Goal: Transaction & Acquisition: Purchase product/service

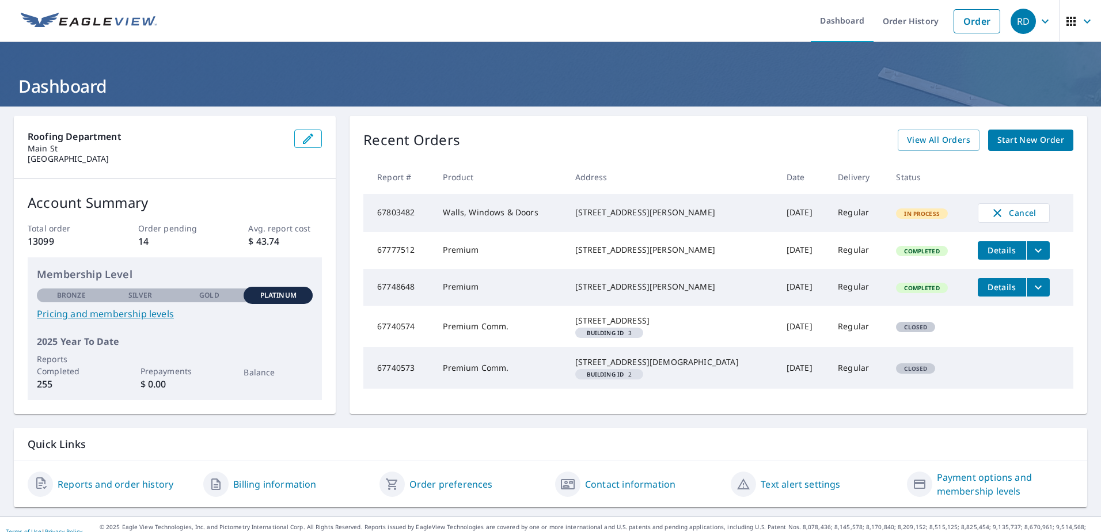
drag, startPoint x: 666, startPoint y: 223, endPoint x: 584, endPoint y: 209, distance: 84.2
click at [584, 209] on td "[STREET_ADDRESS][PERSON_NAME]" at bounding box center [671, 213] width 211 height 38
drag, startPoint x: 584, startPoint y: 209, endPoint x: 601, endPoint y: 216, distance: 19.4
copy div "[STREET_ADDRESS][PERSON_NAME]"
click at [968, 22] on link "Order" at bounding box center [977, 21] width 47 height 24
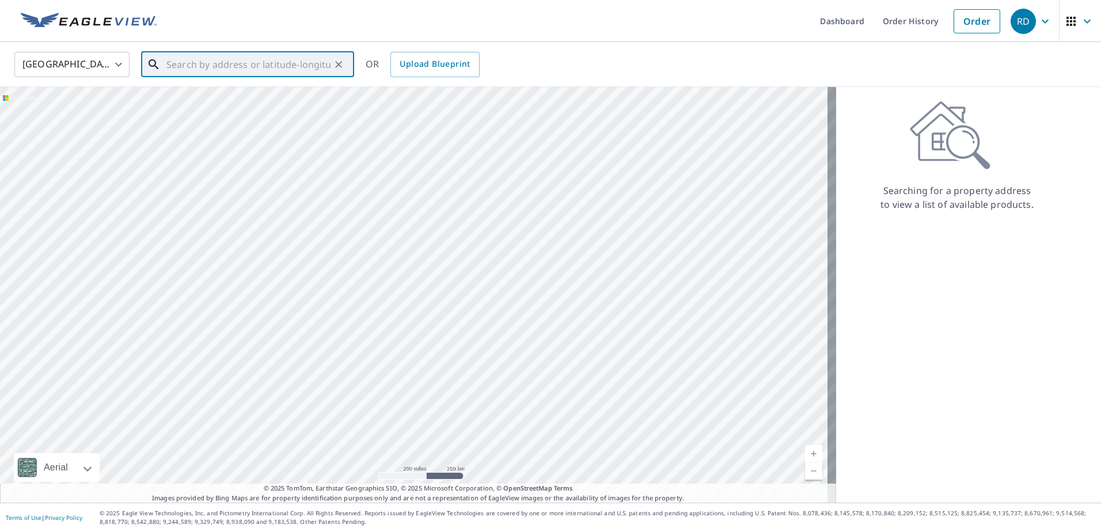
paste input "[STREET_ADDRESS][PERSON_NAME]"
click at [202, 100] on span "[STREET_ADDRESS][PERSON_NAME]" at bounding box center [254, 98] width 181 height 14
type input "[STREET_ADDRESS][PERSON_NAME]"
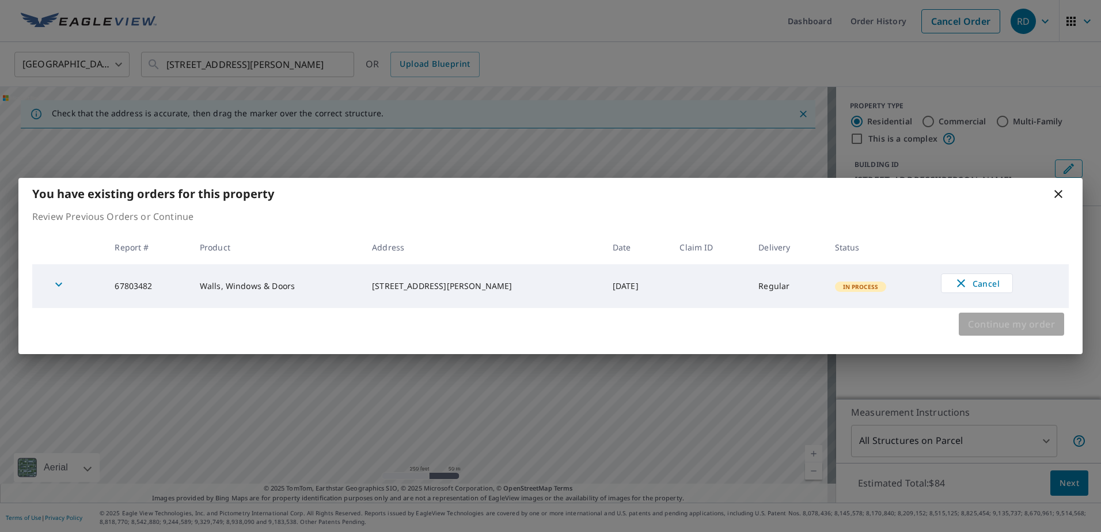
click at [986, 326] on span "Continue my order" at bounding box center [1011, 324] width 87 height 16
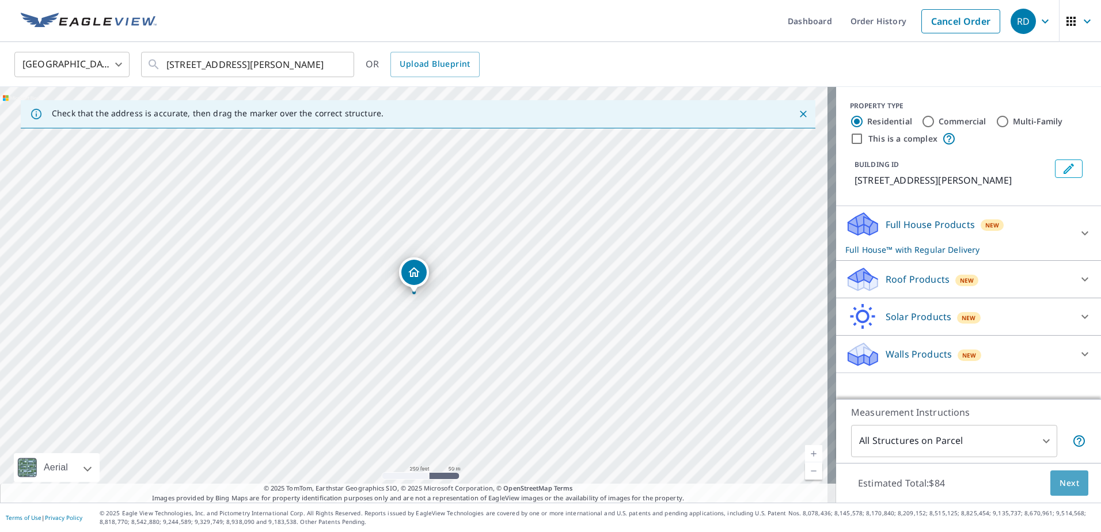
click at [1060, 485] on span "Next" at bounding box center [1070, 483] width 20 height 14
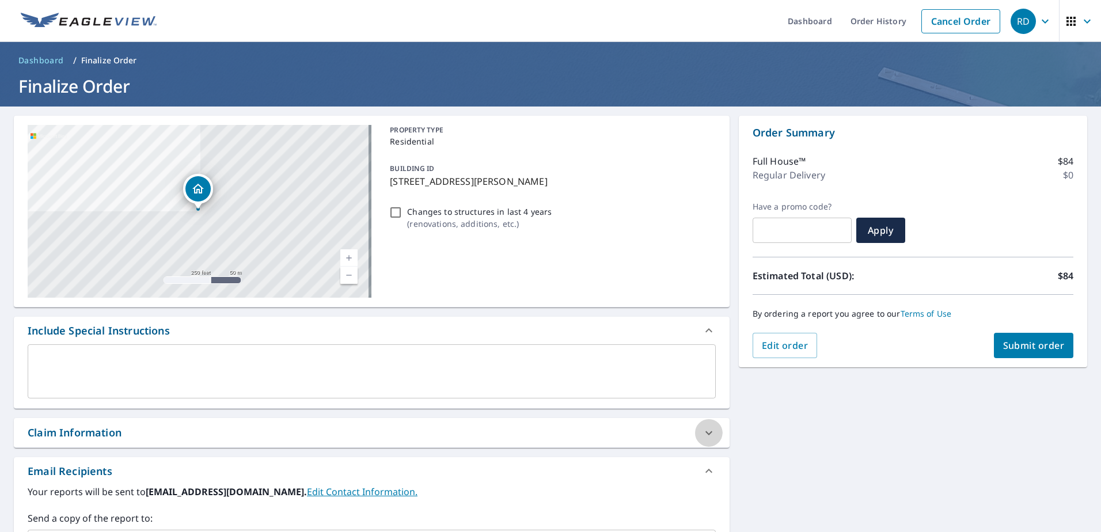
click at [706, 434] on icon at bounding box center [709, 433] width 7 height 4
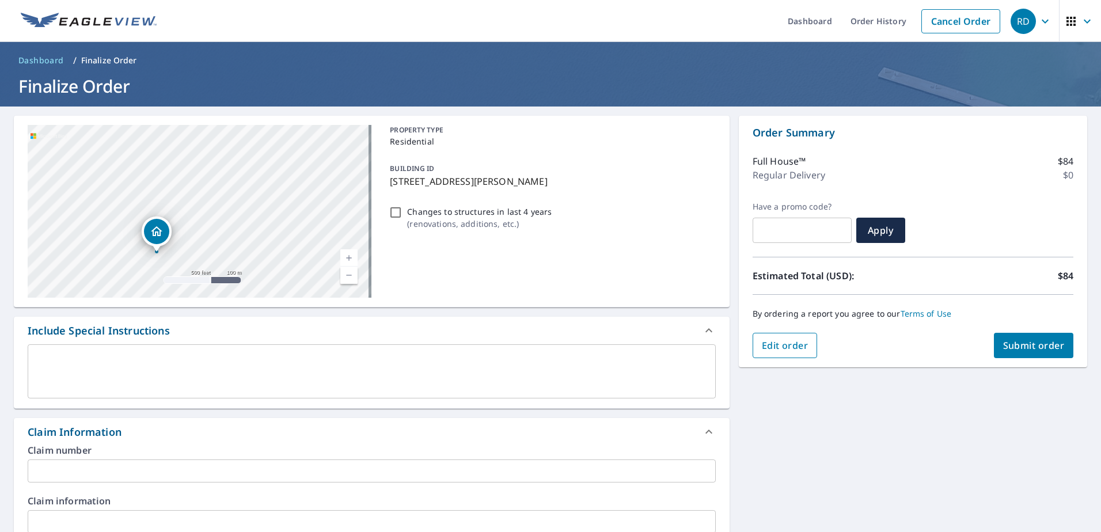
click at [758, 355] on button "Edit order" at bounding box center [785, 345] width 65 height 25
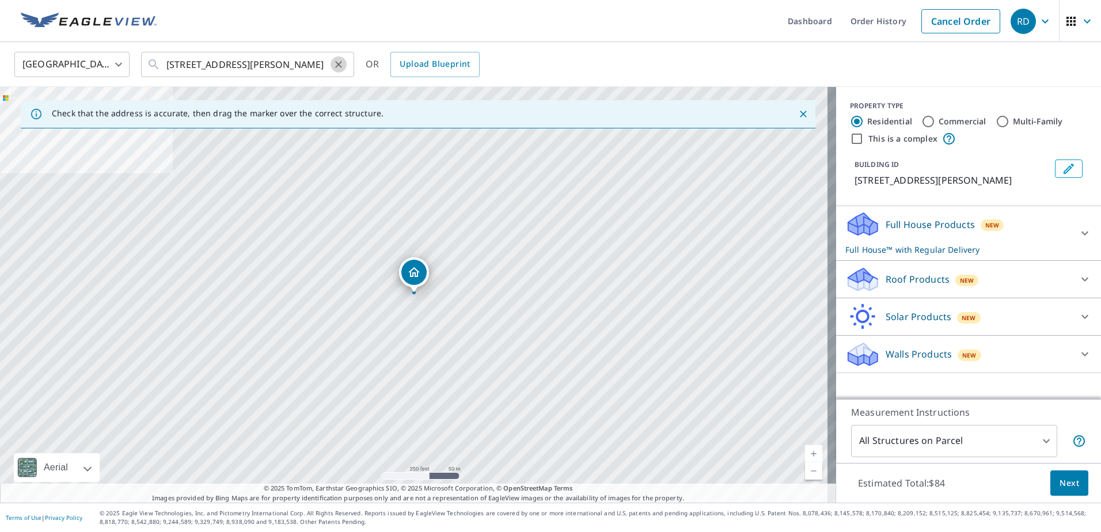
click at [338, 66] on icon "Clear" at bounding box center [338, 64] width 7 height 7
click at [922, 122] on input "Commercial" at bounding box center [929, 122] width 14 height 14
radio input "true"
type input "4"
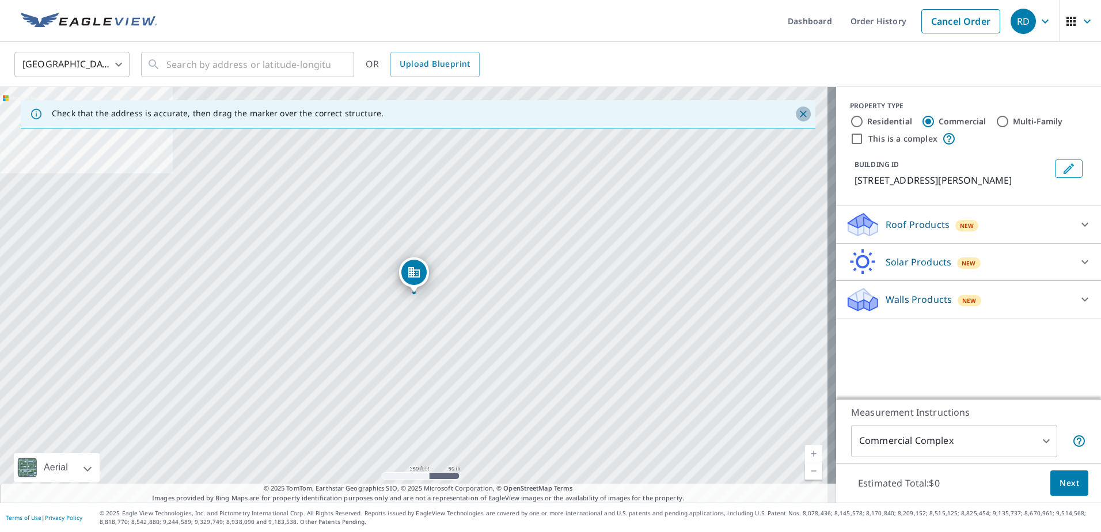
click at [796, 120] on button "Close" at bounding box center [803, 114] width 15 height 15
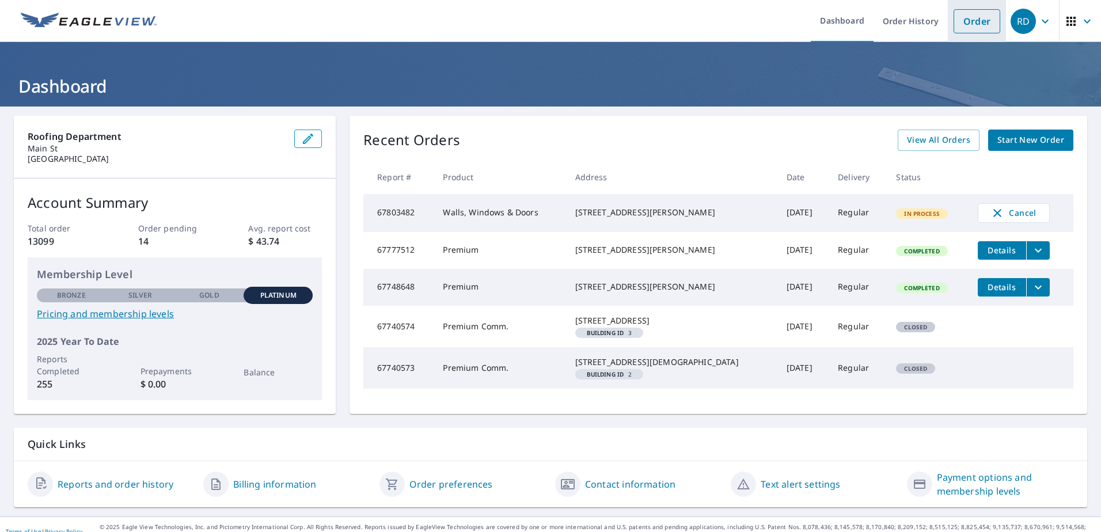
click at [977, 26] on link "Order" at bounding box center [977, 21] width 47 height 24
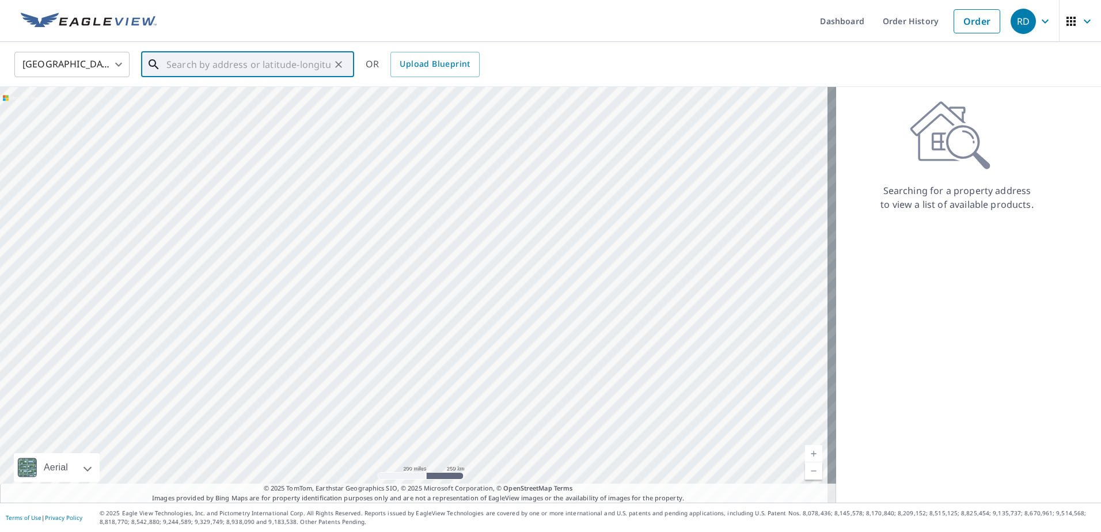
click at [223, 71] on input "text" at bounding box center [248, 64] width 164 height 32
paste input "1249 Clear Sky Way Castle Rock, CO 80109-3764"
click at [230, 107] on p "Castle Rock, CO 80109" at bounding box center [254, 111] width 181 height 12
type input "1249 Clear Sky Way Castle Rock, CO 80109"
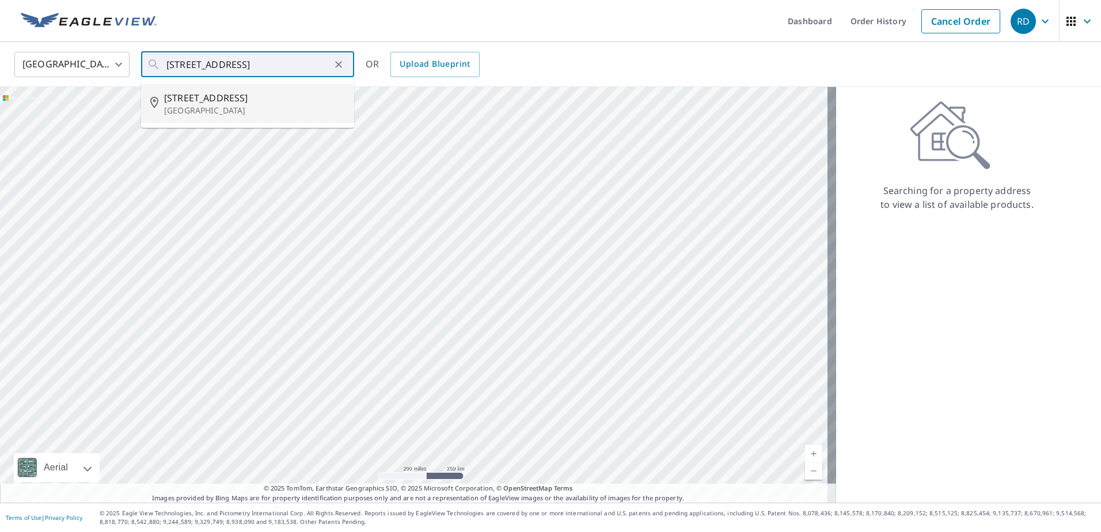
scroll to position [0, 0]
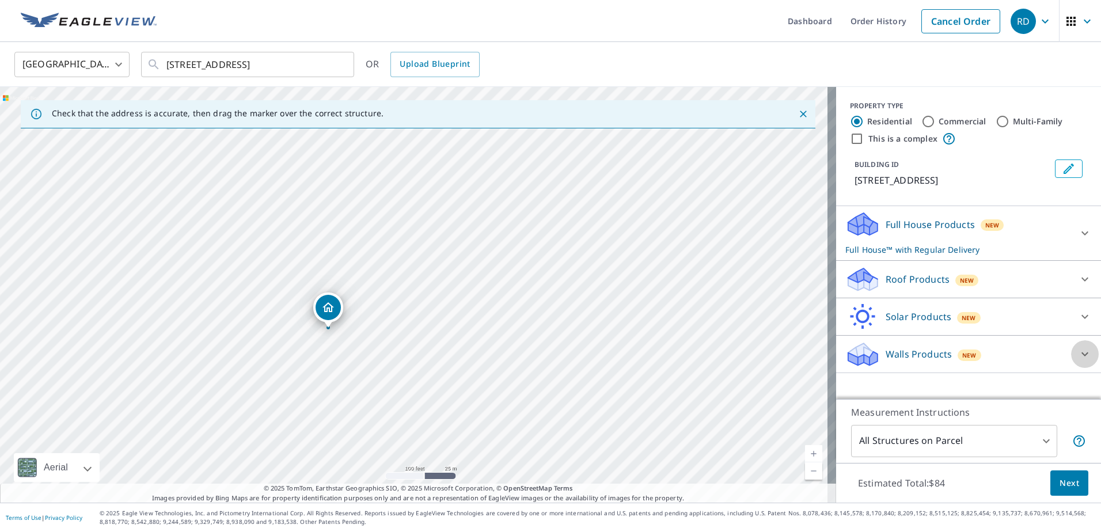
click at [1078, 355] on icon at bounding box center [1085, 354] width 14 height 14
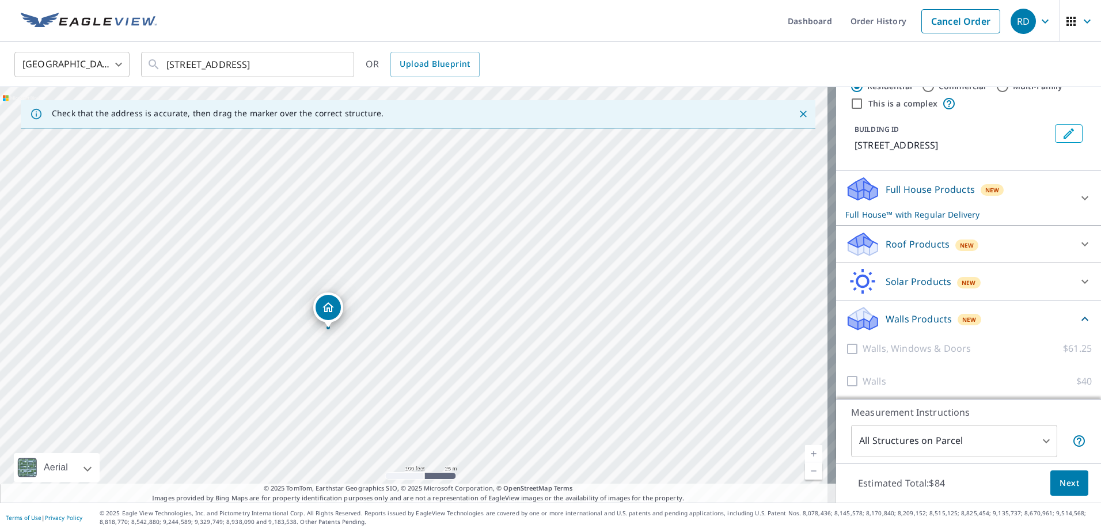
scroll to position [52, 0]
click at [1035, 445] on body "RD RD Dashboard Order History Cancel Order RD United States US ​ 1249 Clear Sky…" at bounding box center [550, 266] width 1101 height 532
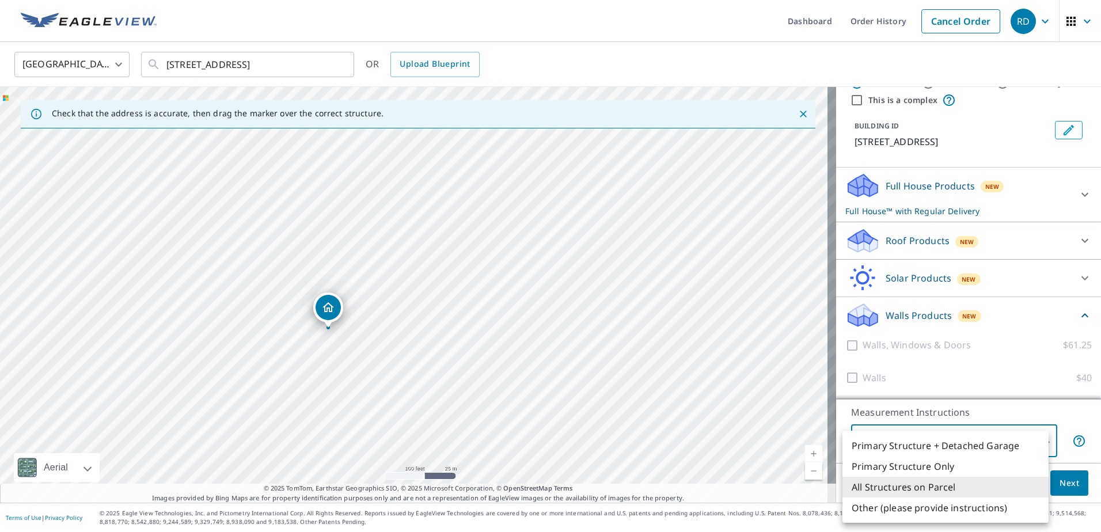
click at [1074, 410] on div at bounding box center [550, 266] width 1101 height 532
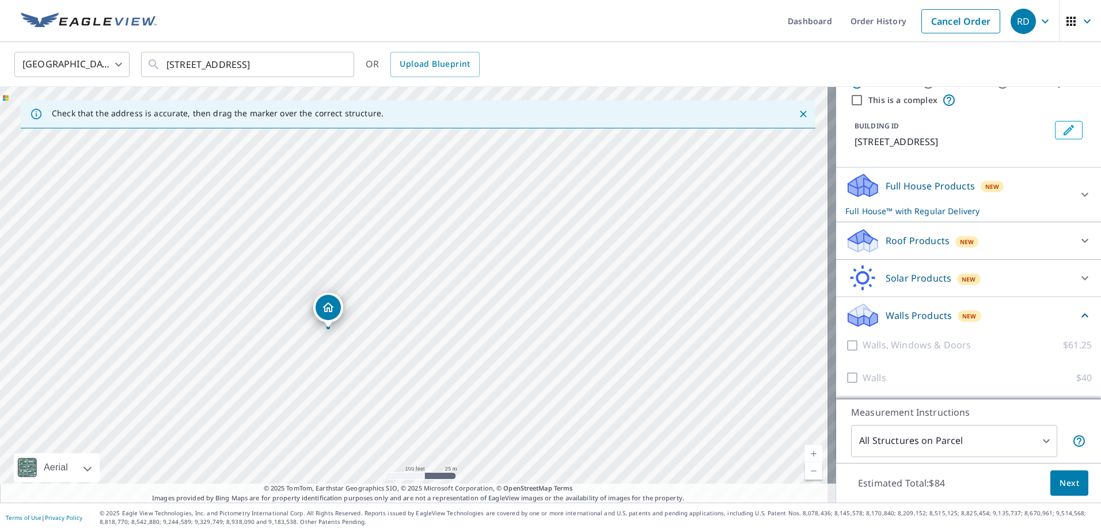
click at [1075, 319] on div "Walls Products New Walls, Windows & Doors $61.25 Walls $40" at bounding box center [968, 348] width 265 height 102
click at [1078, 315] on icon at bounding box center [1085, 316] width 14 height 14
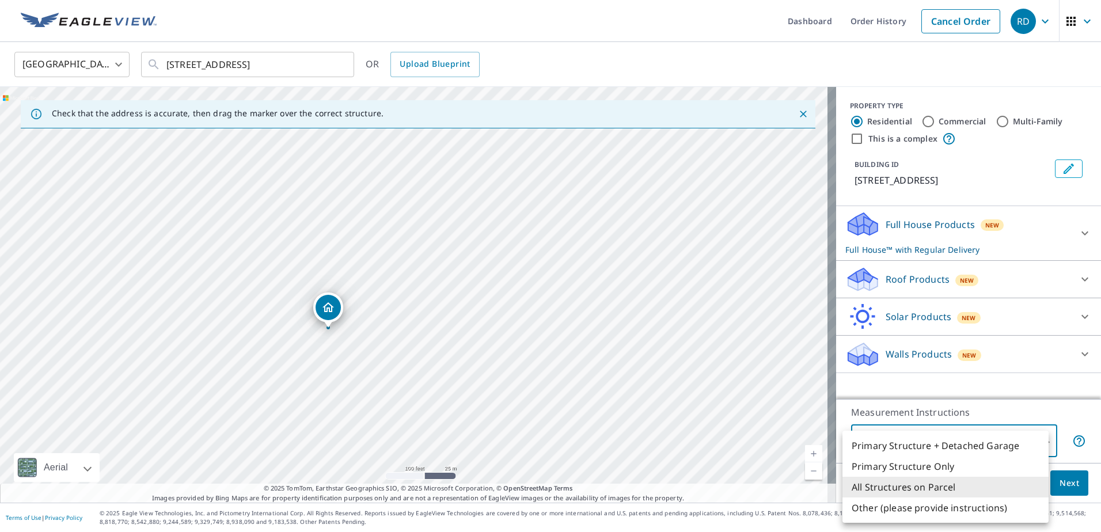
click at [1034, 442] on body "RD RD Dashboard Order History Cancel Order RD United States US ​ 1249 Clear Sky…" at bounding box center [550, 266] width 1101 height 532
click at [1064, 420] on div at bounding box center [550, 266] width 1101 height 532
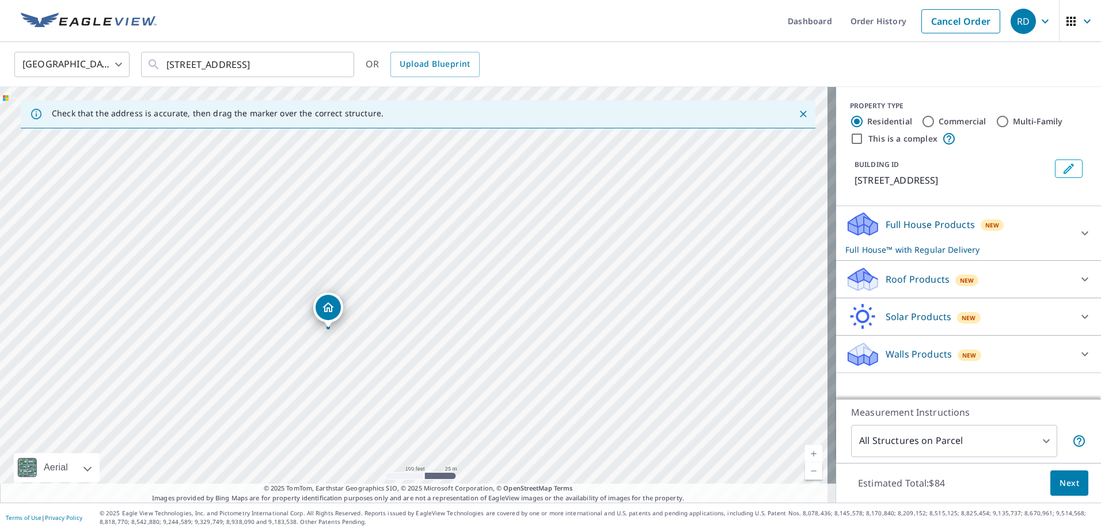
click at [1071, 358] on div at bounding box center [1085, 354] width 28 height 28
click at [922, 123] on input "Commercial" at bounding box center [929, 122] width 14 height 14
radio input "true"
type input "4"
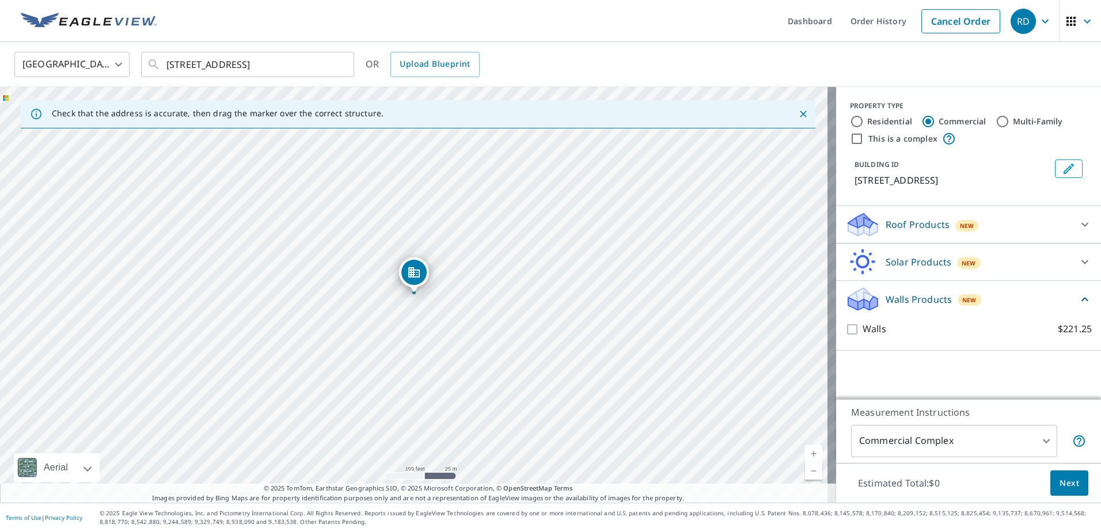
click at [850, 138] on input "This is a complex" at bounding box center [857, 139] width 14 height 14
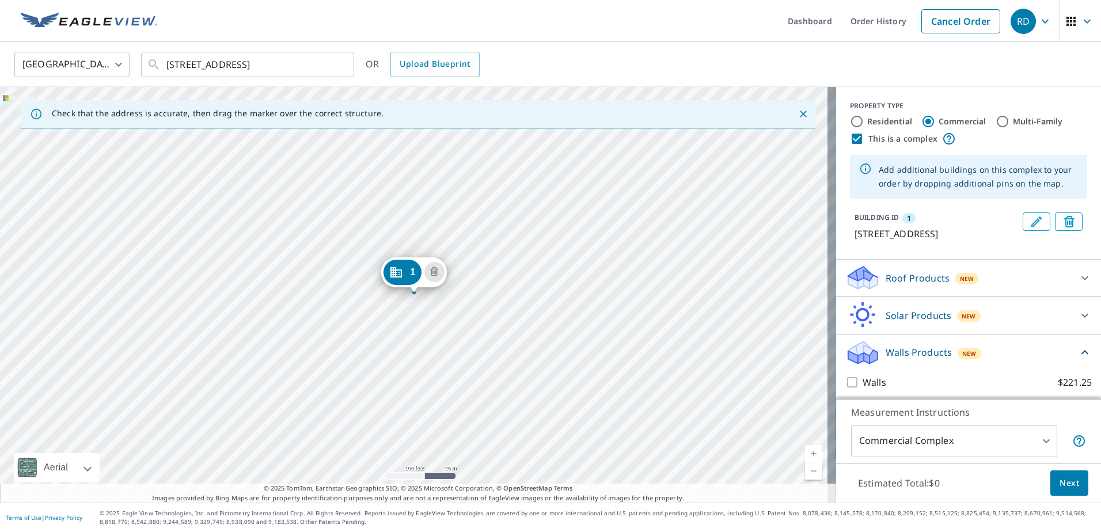
click at [1054, 291] on div "Roof Products New" at bounding box center [959, 277] width 226 height 27
click at [1078, 285] on icon at bounding box center [1085, 278] width 14 height 14
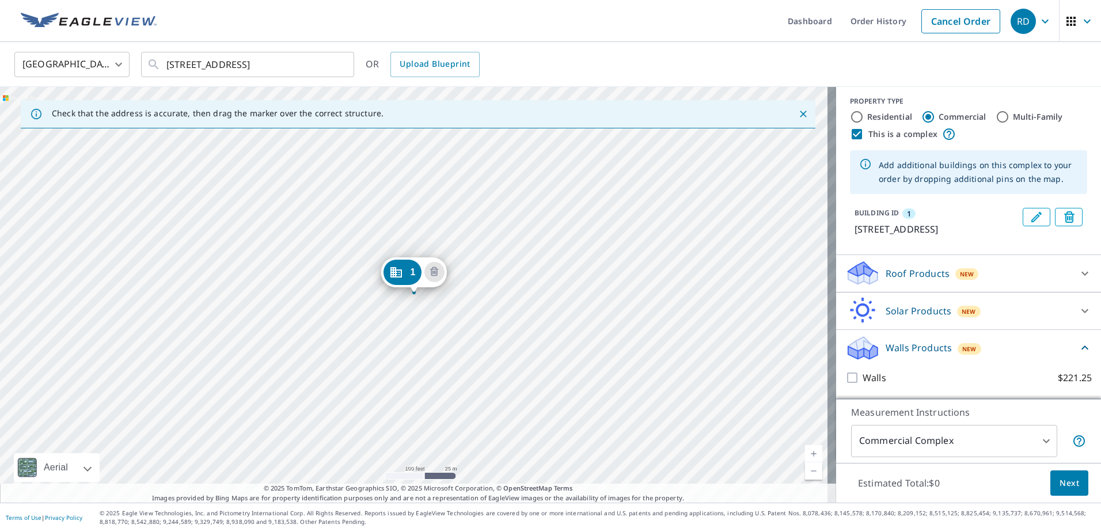
click at [915, 286] on div "Roof Products New" at bounding box center [959, 273] width 226 height 27
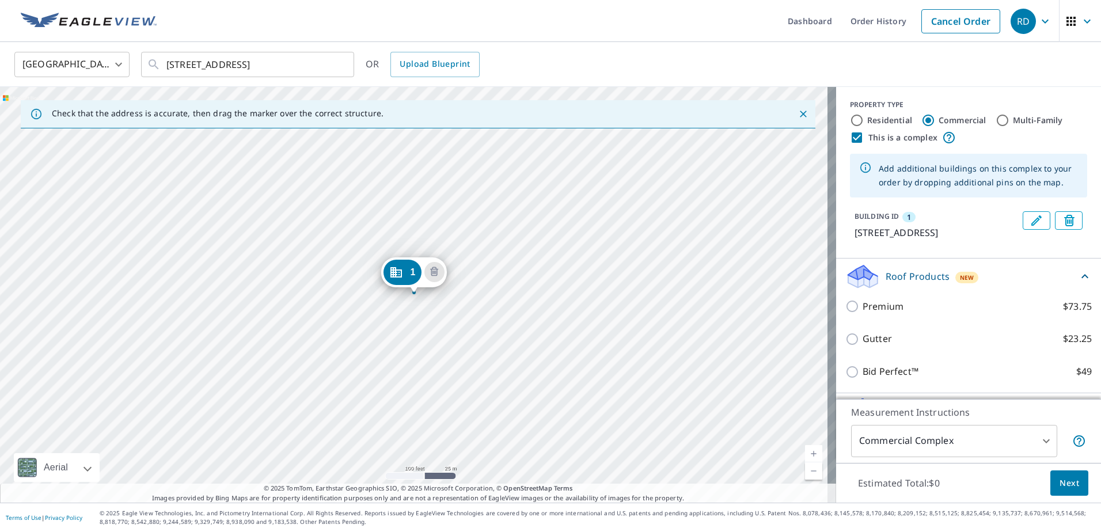
scroll to position [59, 0]
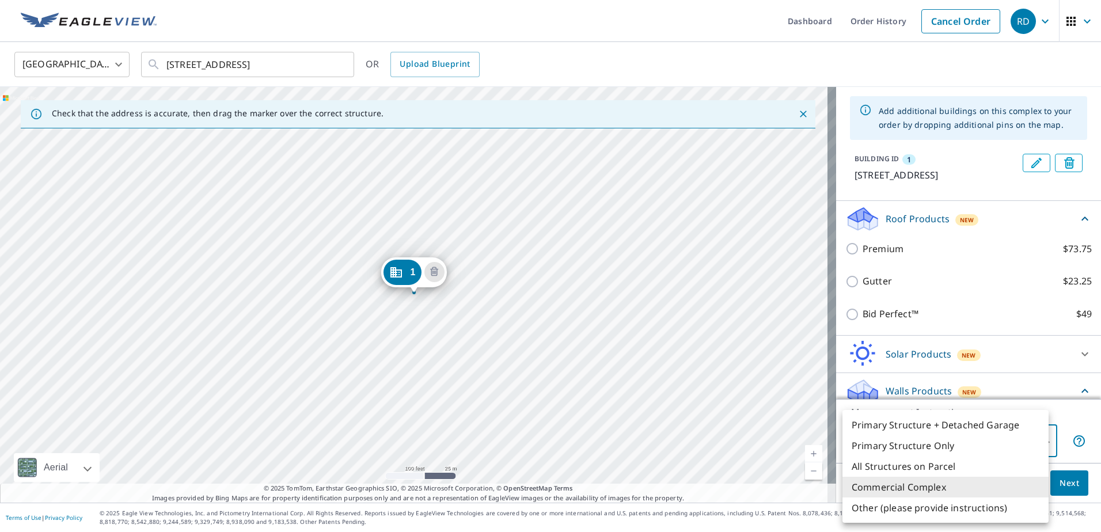
click at [1044, 441] on body "RD RD Dashboard Order History Cancel Order RD United States US ​ 1249 Clear Sky…" at bounding box center [550, 266] width 1101 height 532
click at [1077, 423] on div at bounding box center [550, 266] width 1101 height 532
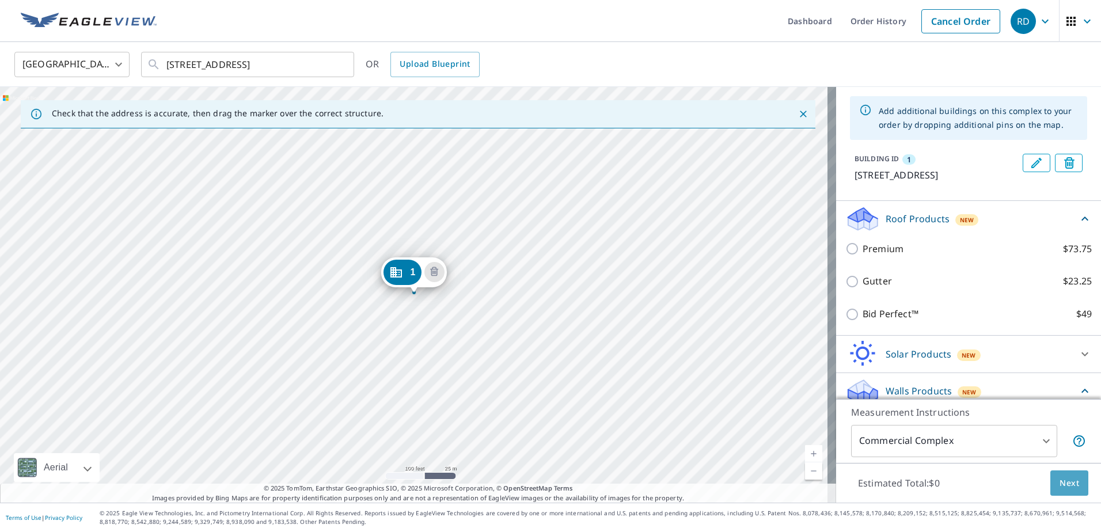
click at [1060, 494] on button "Next" at bounding box center [1070, 484] width 38 height 26
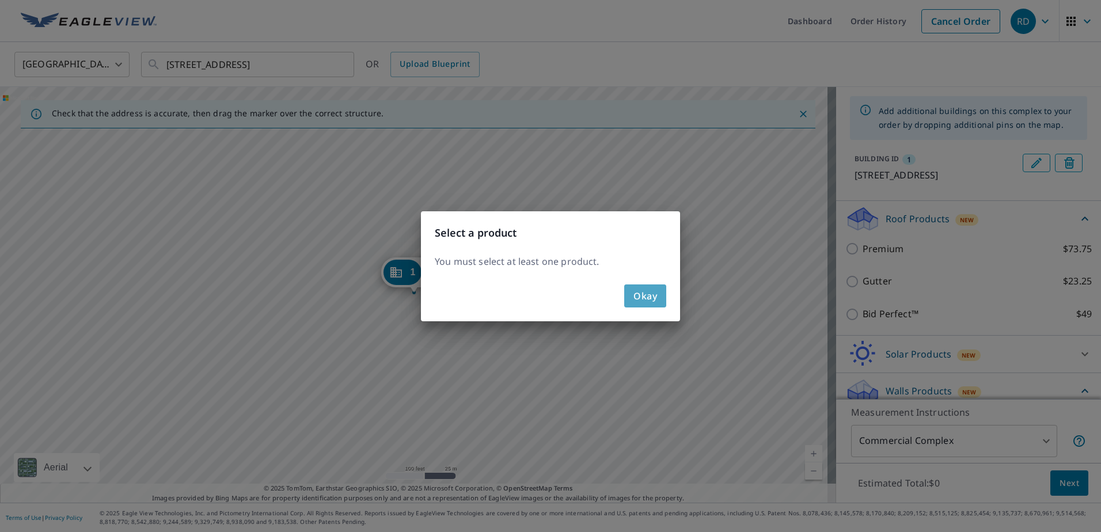
click at [654, 300] on span "Okay" at bounding box center [646, 296] width 24 height 16
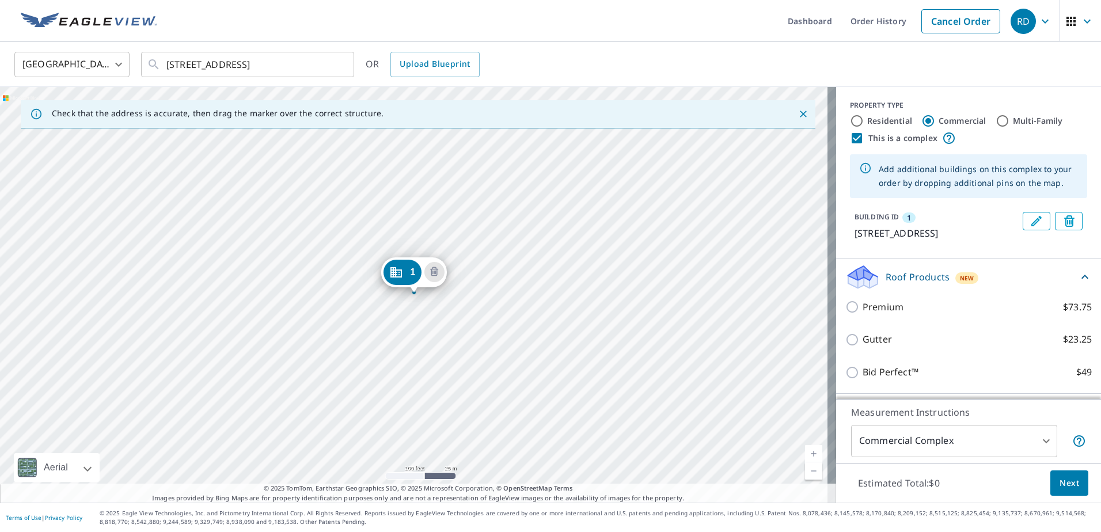
scroll to position [0, 0]
click at [850, 139] on input "This is a complex" at bounding box center [857, 139] width 14 height 14
checkbox input "false"
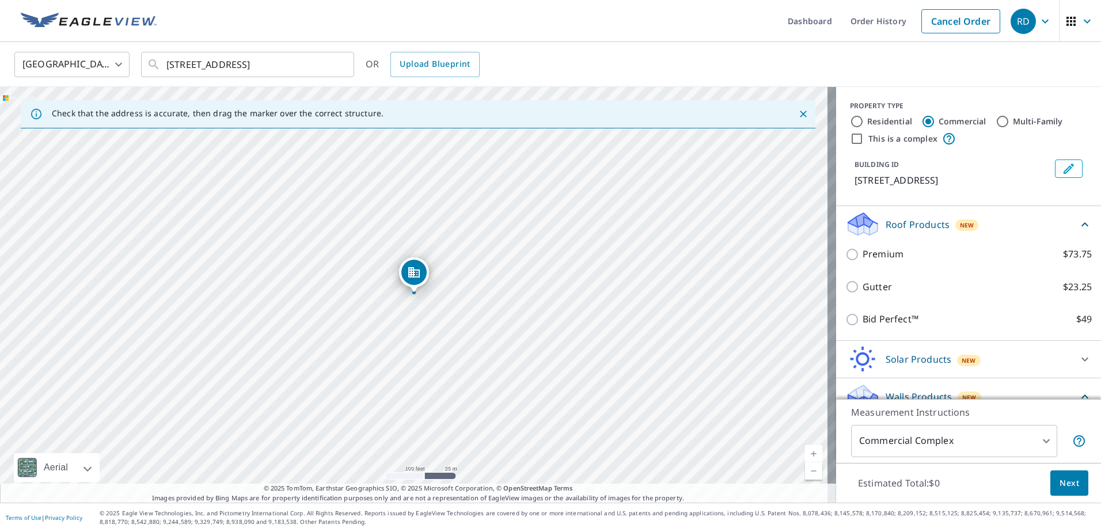
click at [868, 118] on label "Residential" at bounding box center [889, 122] width 45 height 12
click at [864, 118] on input "Residential" at bounding box center [857, 122] width 14 height 14
radio input "true"
type input "1"
